Goal: Information Seeking & Learning: Learn about a topic

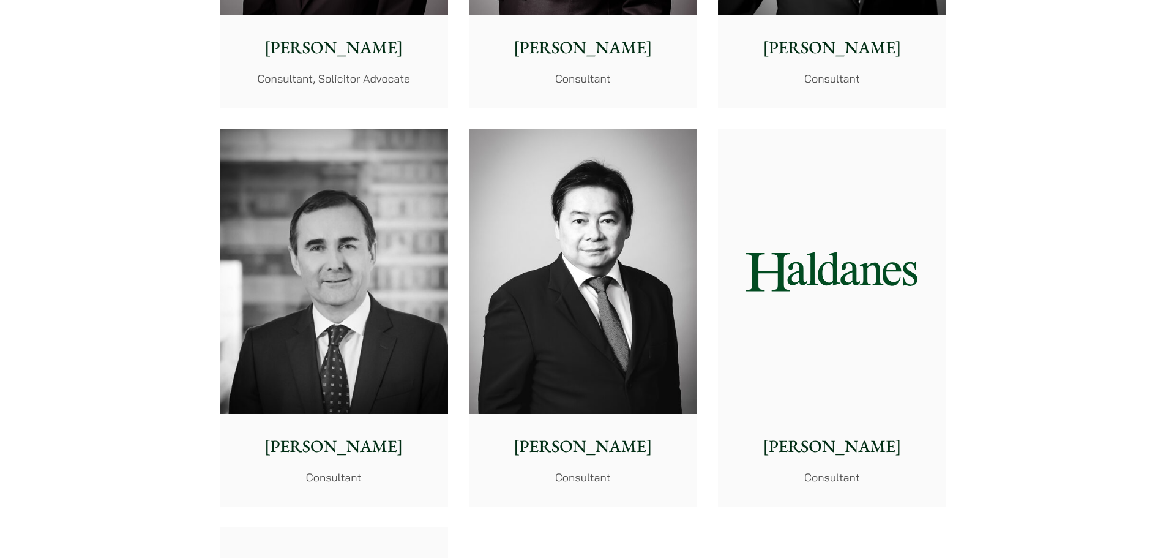
scroll to position [5878, 0]
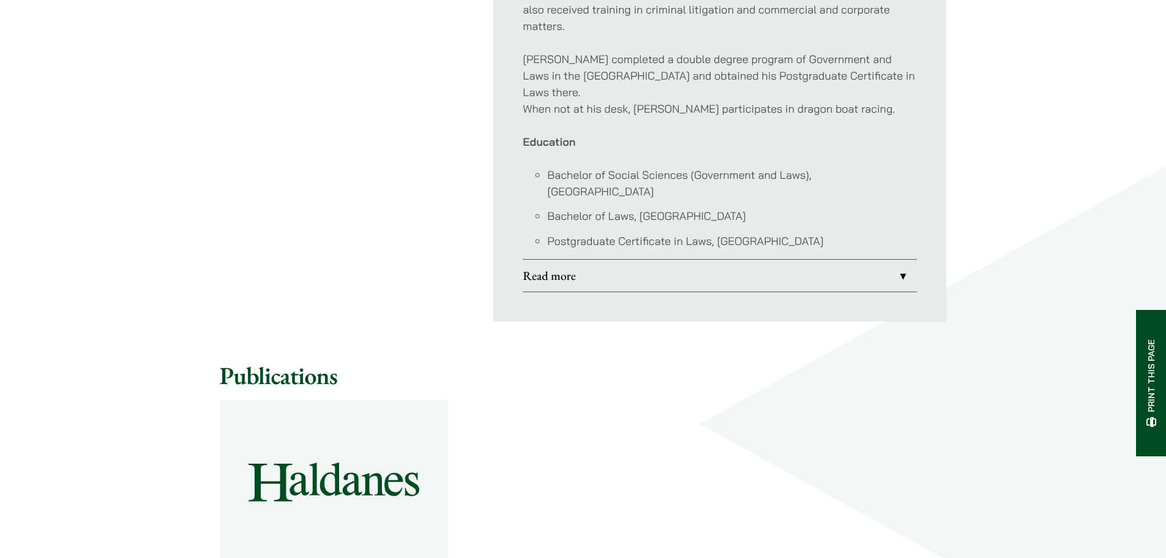
scroll to position [673, 0]
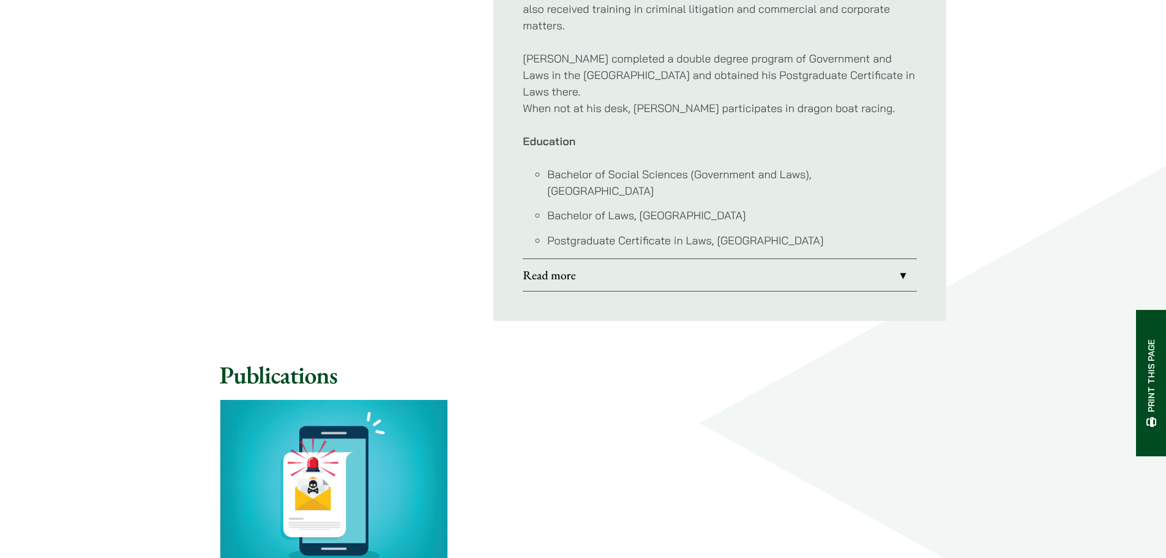
click at [902, 259] on link "Read more" at bounding box center [720, 275] width 394 height 32
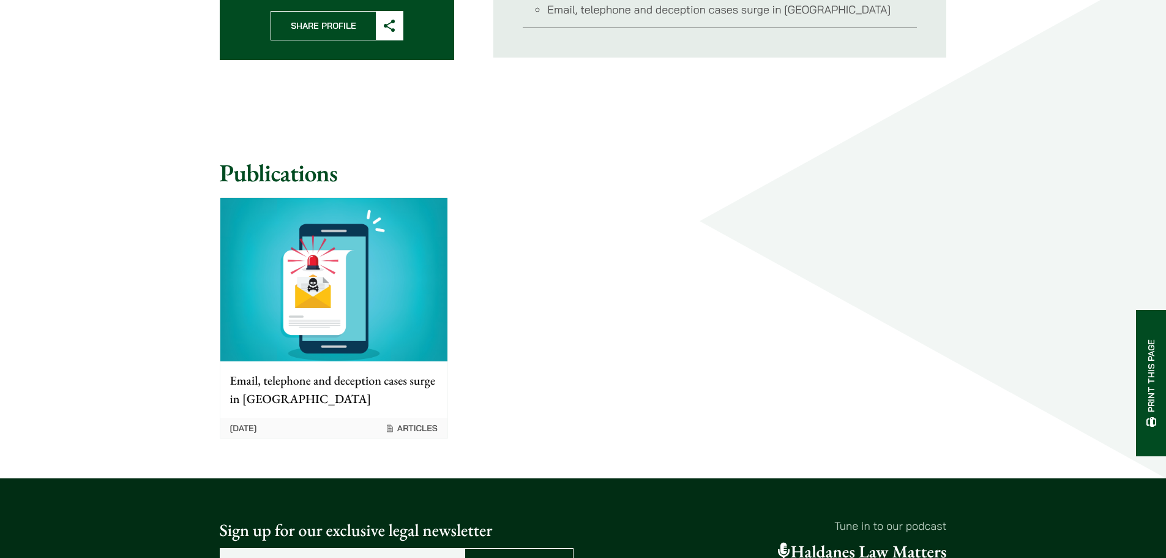
scroll to position [367, 0]
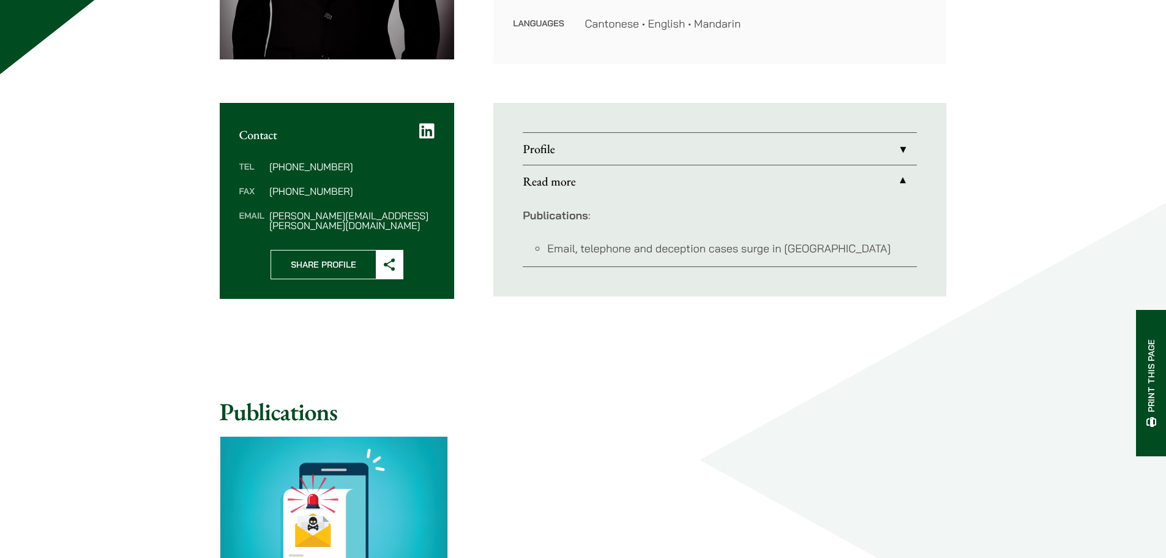
click at [553, 156] on link "Profile" at bounding box center [720, 149] width 394 height 32
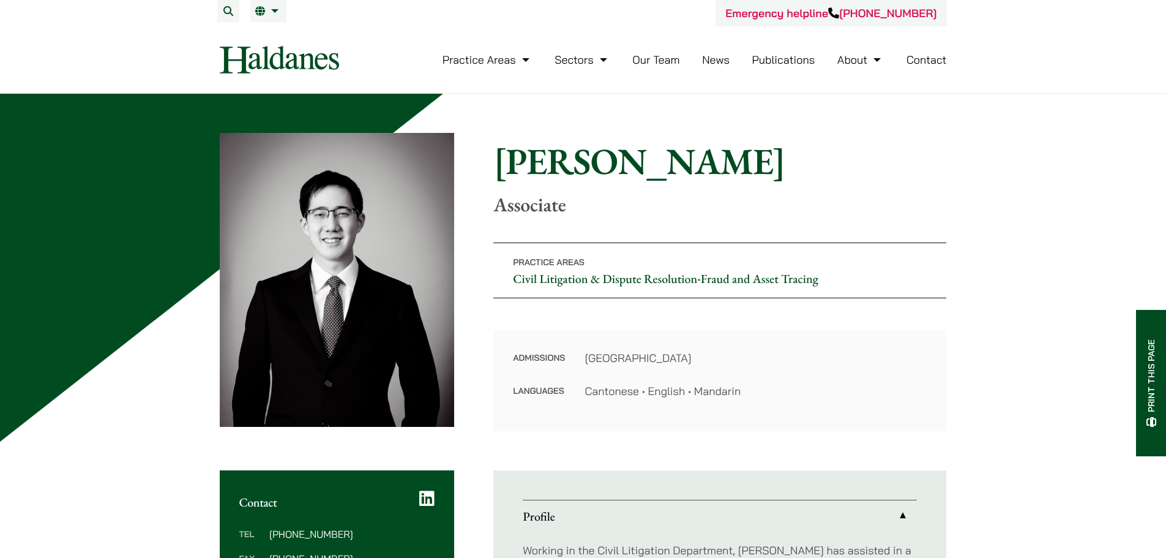
click at [713, 59] on link "News" at bounding box center [716, 60] width 28 height 14
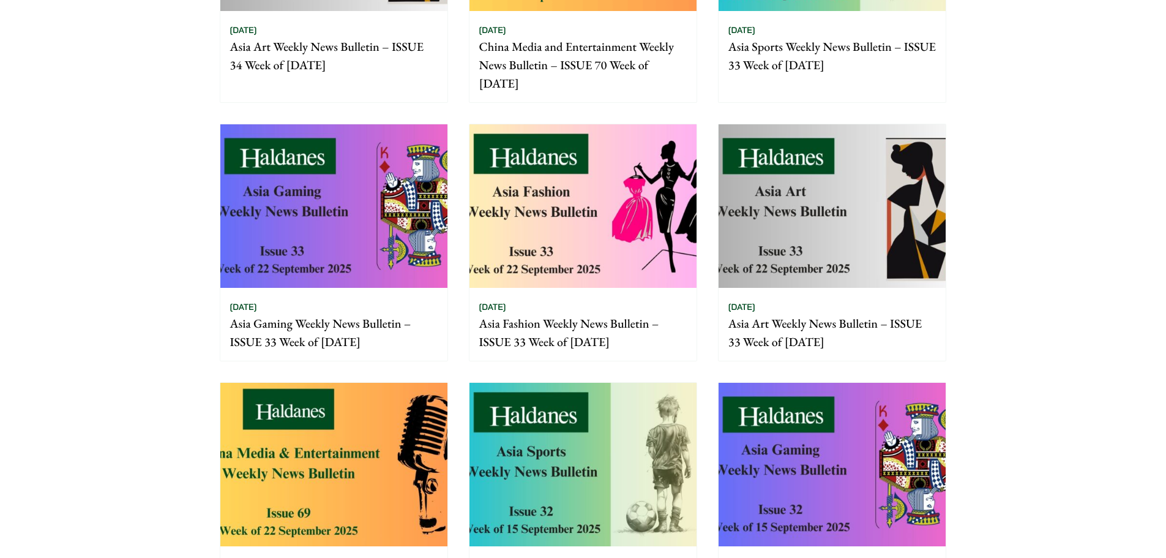
scroll to position [796, 0]
